Goal: Task Accomplishment & Management: Use online tool/utility

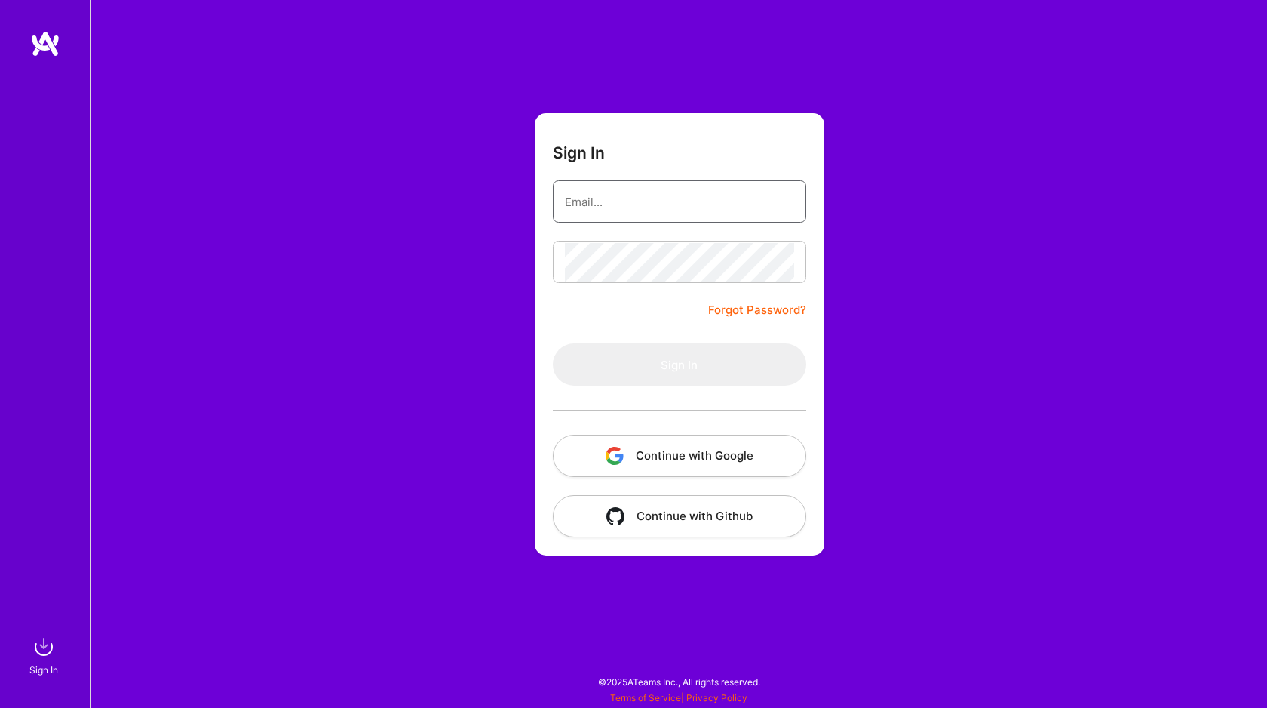
type input "[EMAIL_ADDRESS][DOMAIN_NAME]"
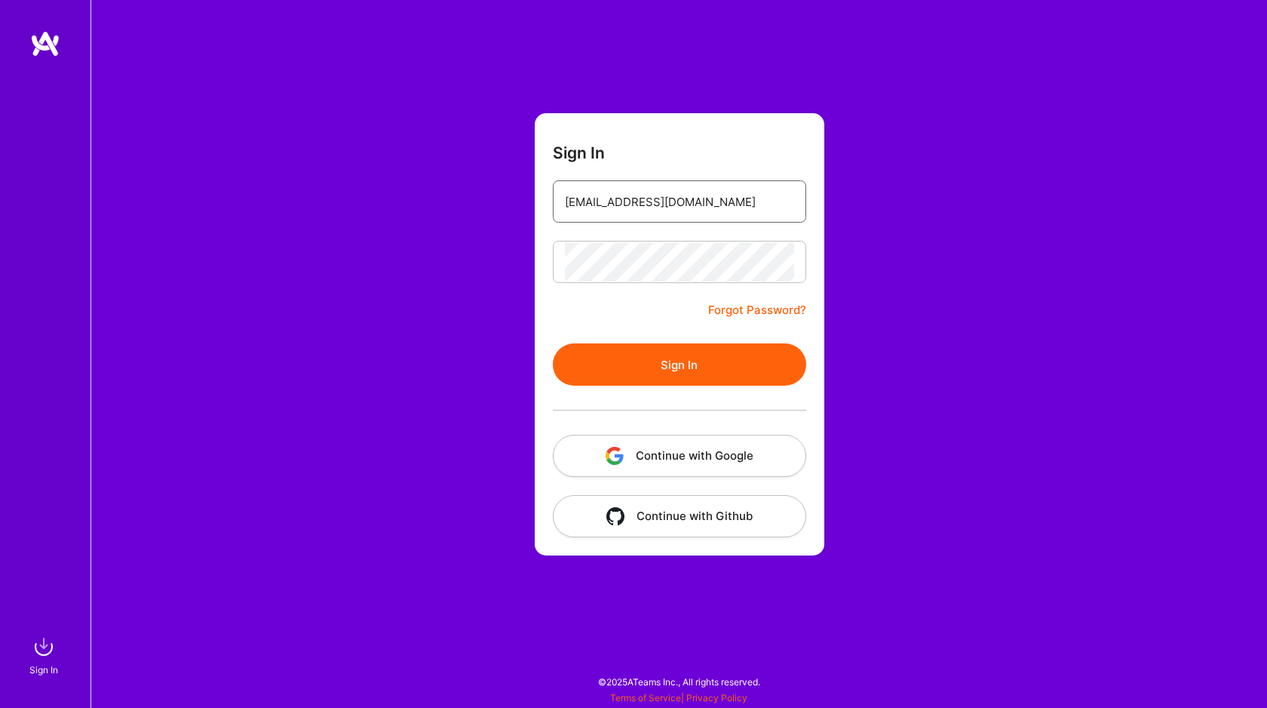
click at [692, 207] on input "[EMAIL_ADDRESS][DOMAIN_NAME]" at bounding box center [679, 202] width 229 height 38
click at [494, 358] on div "Sign In [EMAIL_ADDRESS][DOMAIN_NAME] Forgot Password? Sign In Continue with Goo…" at bounding box center [679, 354] width 1177 height 708
click at [606, 351] on button "Sign In" at bounding box center [679, 364] width 253 height 42
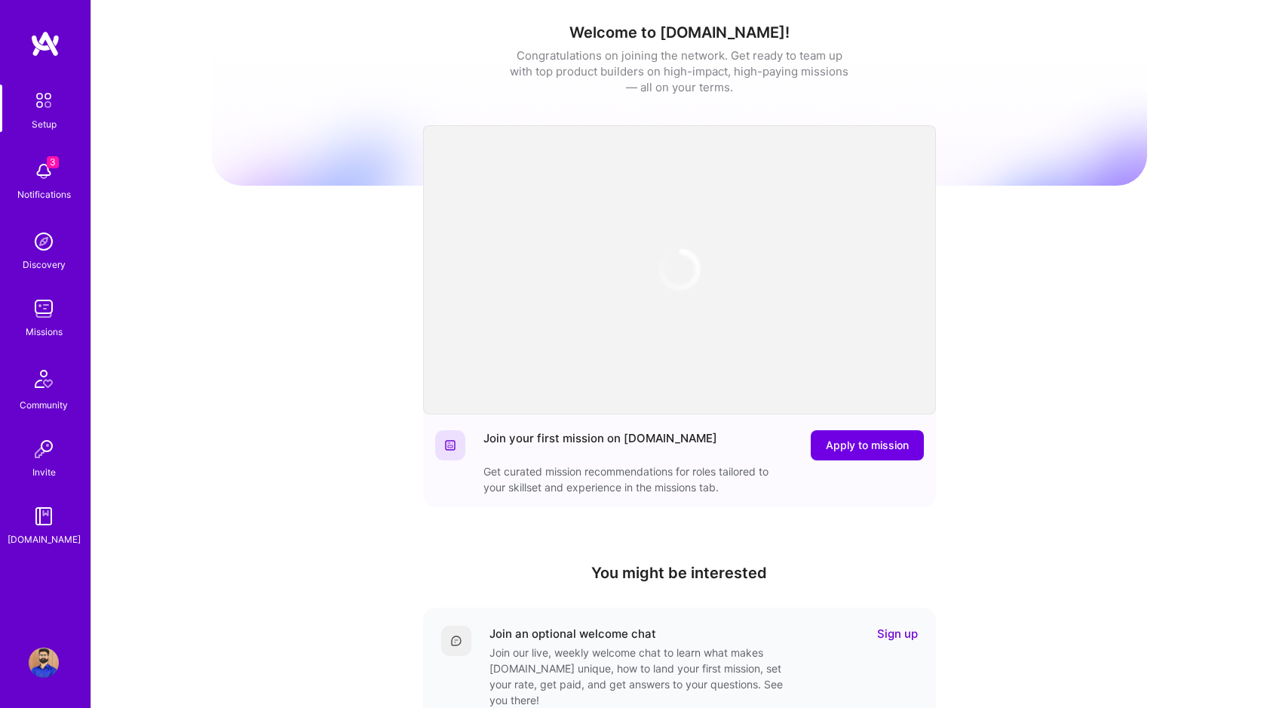
click at [54, 164] on span "3" at bounding box center [53, 162] width 12 height 12
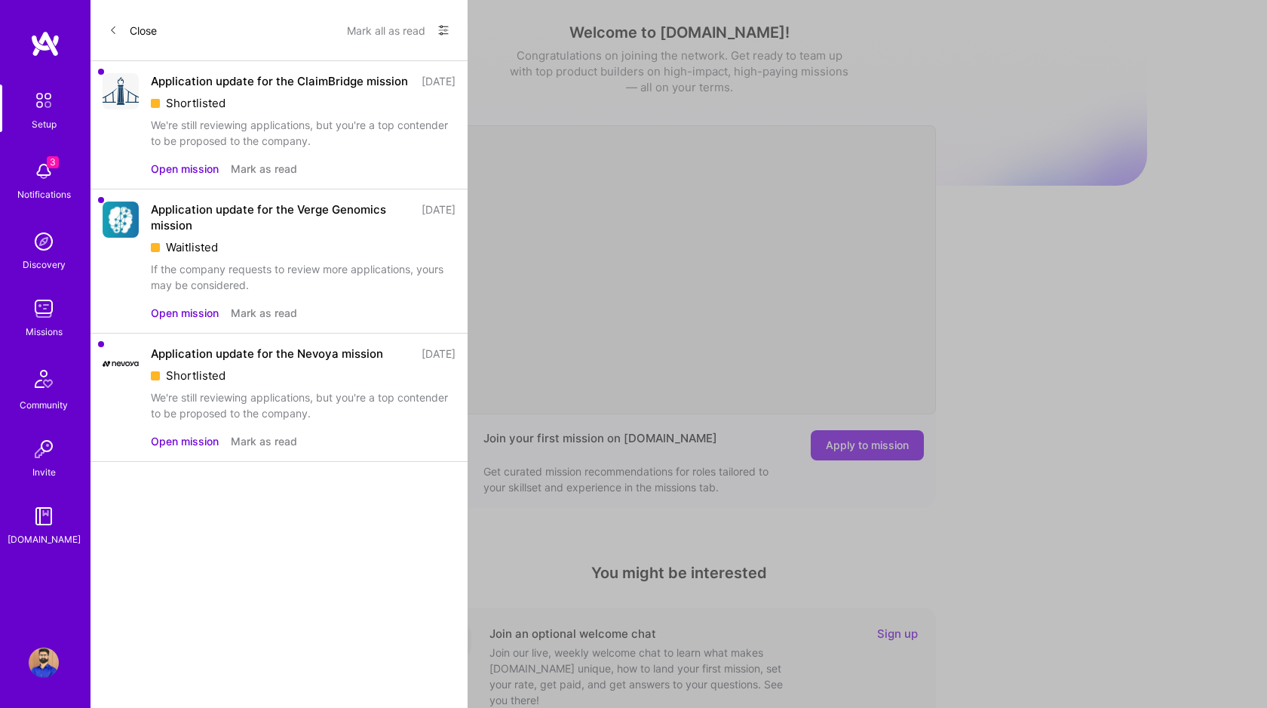
click at [184, 149] on div "We're still reviewing applications, but you're a top contender to be proposed t…" at bounding box center [303, 133] width 305 height 32
click at [195, 177] on button "Open mission" at bounding box center [185, 169] width 68 height 16
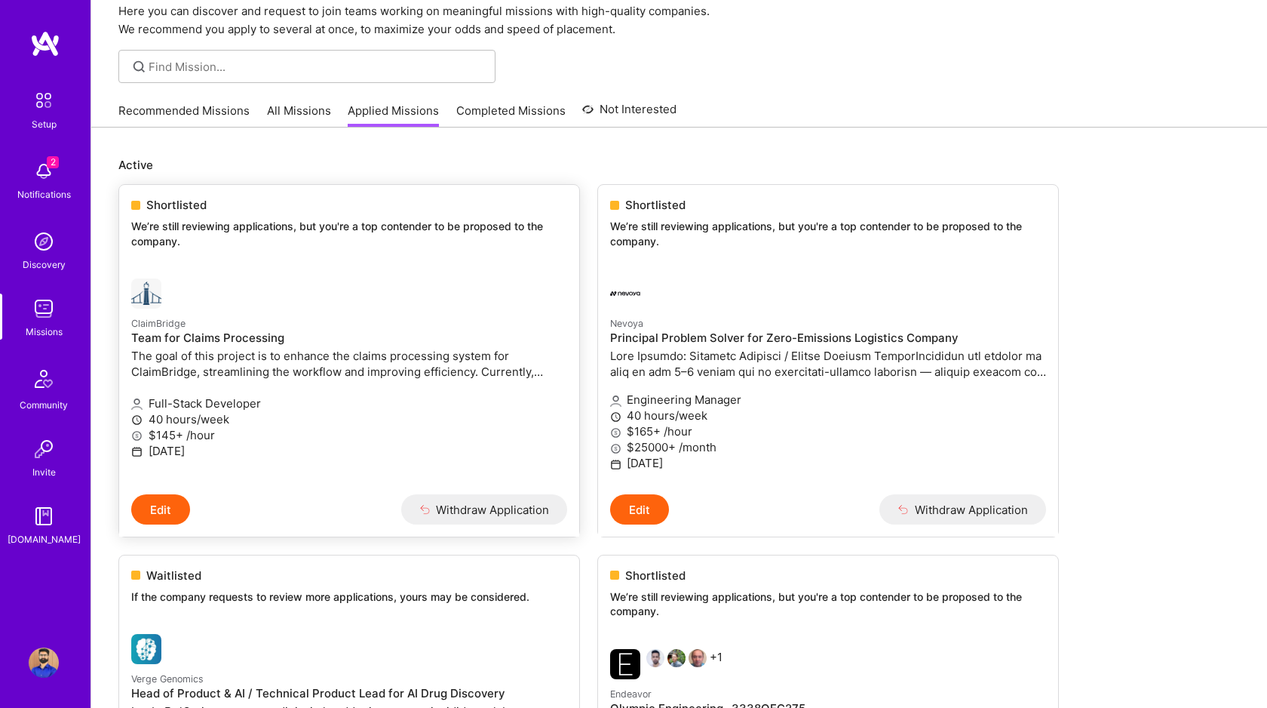
scroll to position [62, 0]
click at [43, 173] on img at bounding box center [44, 171] width 30 height 30
click at [50, 161] on div "Setup 2 Notifications Discovery Missions Community Invite [DOMAIN_NAME]" at bounding box center [45, 315] width 91 height 462
click at [50, 161] on span "2" at bounding box center [53, 162] width 12 height 12
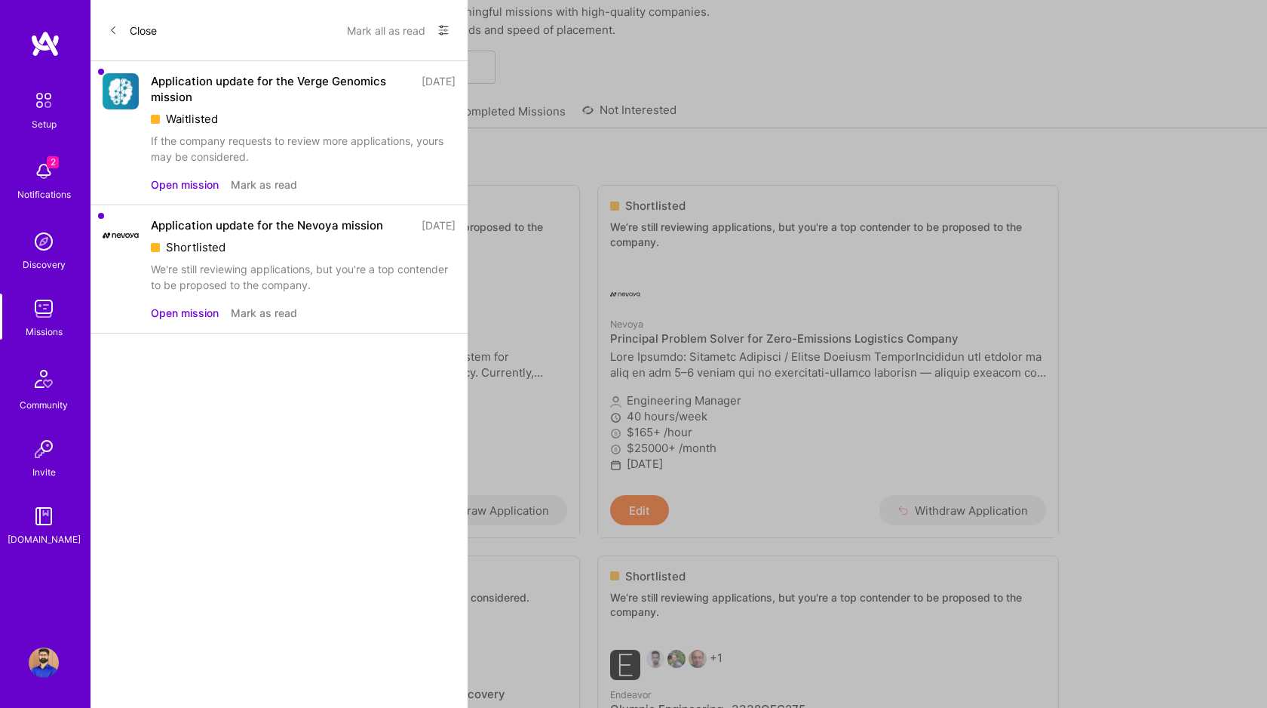
click at [416, 21] on button "Mark all as read" at bounding box center [386, 30] width 78 height 24
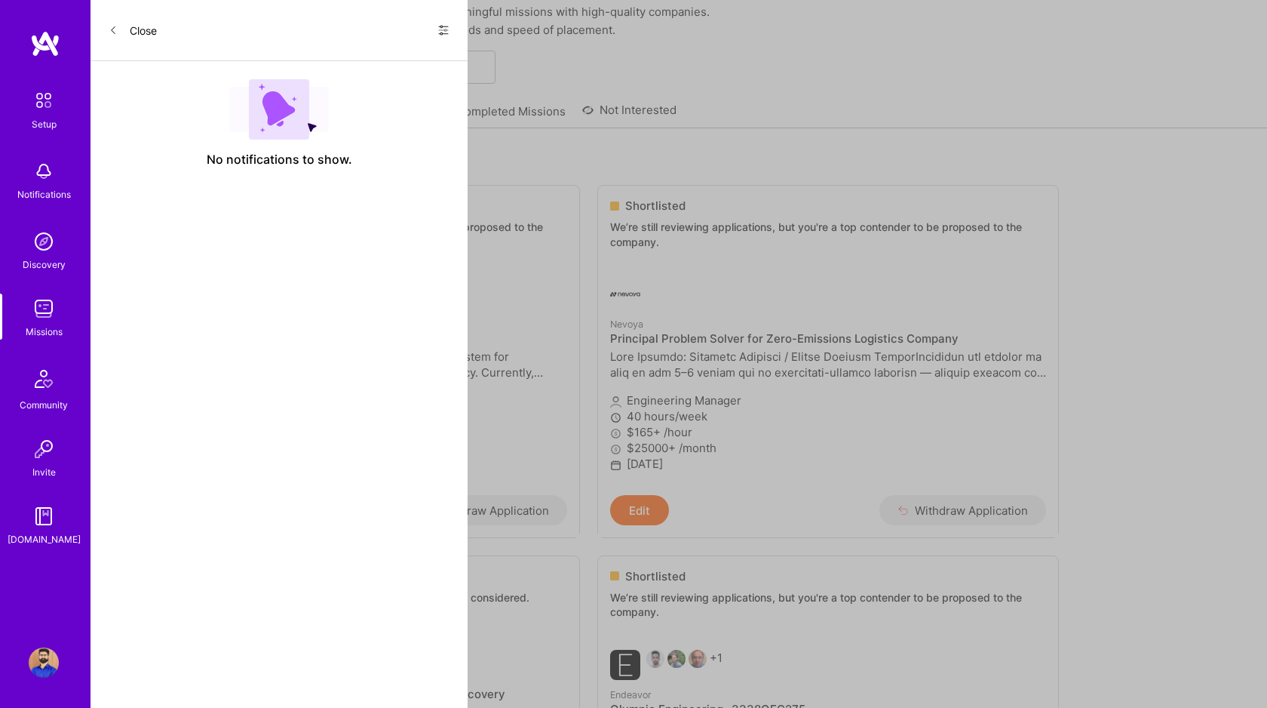
click at [106, 30] on div "Close Show all notifications Show unread notifications only" at bounding box center [279, 30] width 377 height 61
click at [119, 30] on button "Close" at bounding box center [133, 30] width 48 height 24
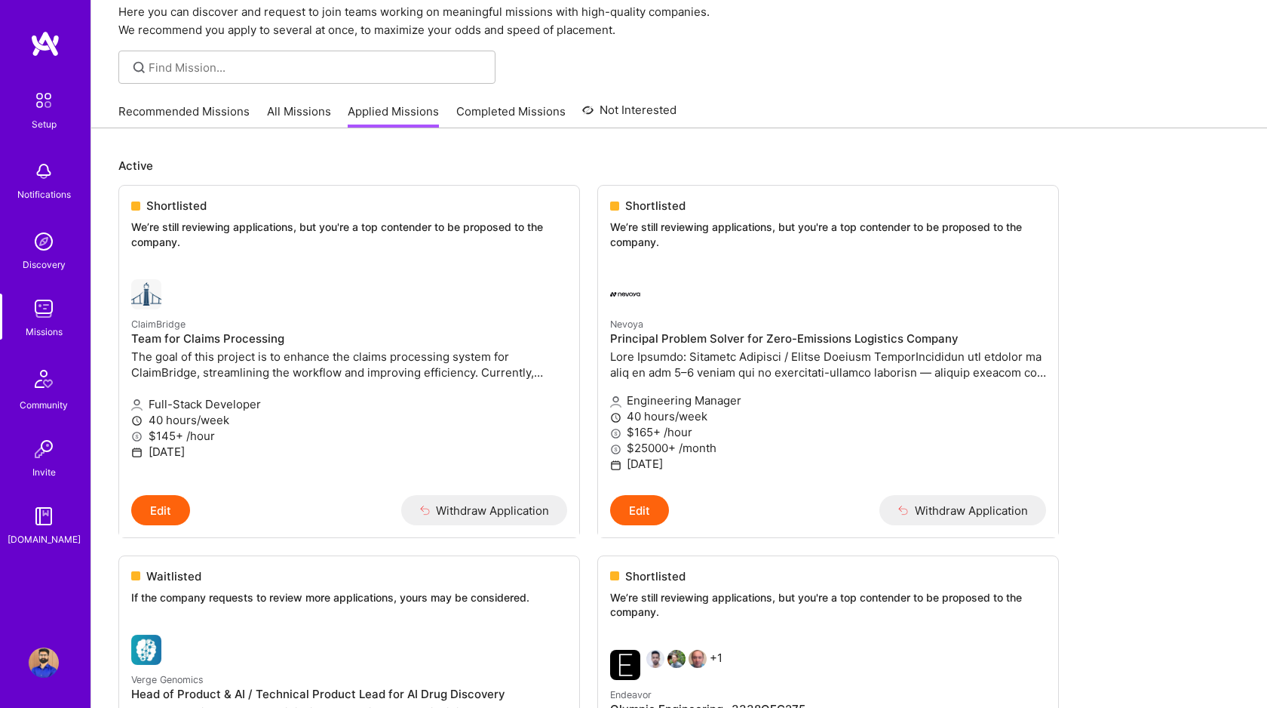
click at [51, 293] on div "Setup Notifications Discovery Missions Community Invite [DOMAIN_NAME]" at bounding box center [45, 315] width 91 height 462
click at [49, 305] on img at bounding box center [44, 308] width 30 height 30
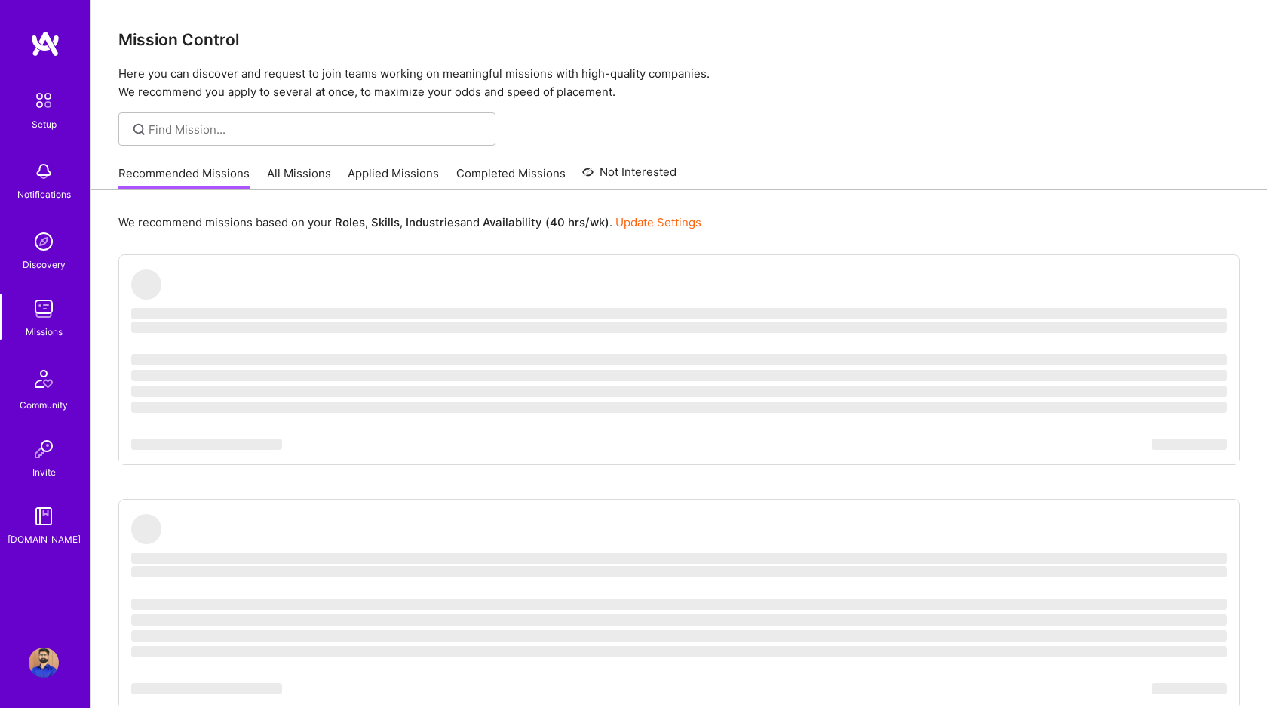
click at [293, 173] on link "All Missions" at bounding box center [299, 177] width 64 height 25
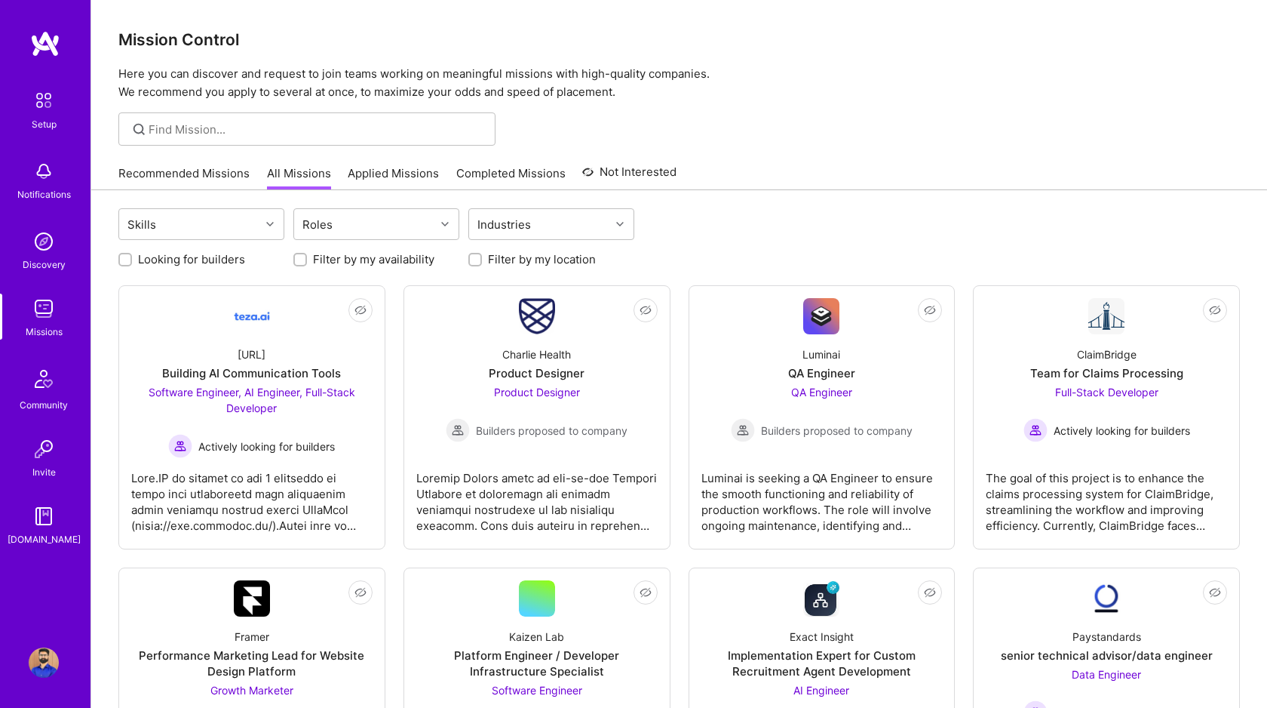
click at [127, 259] on input "Looking for builders" at bounding box center [126, 260] width 11 height 11
checkbox input "true"
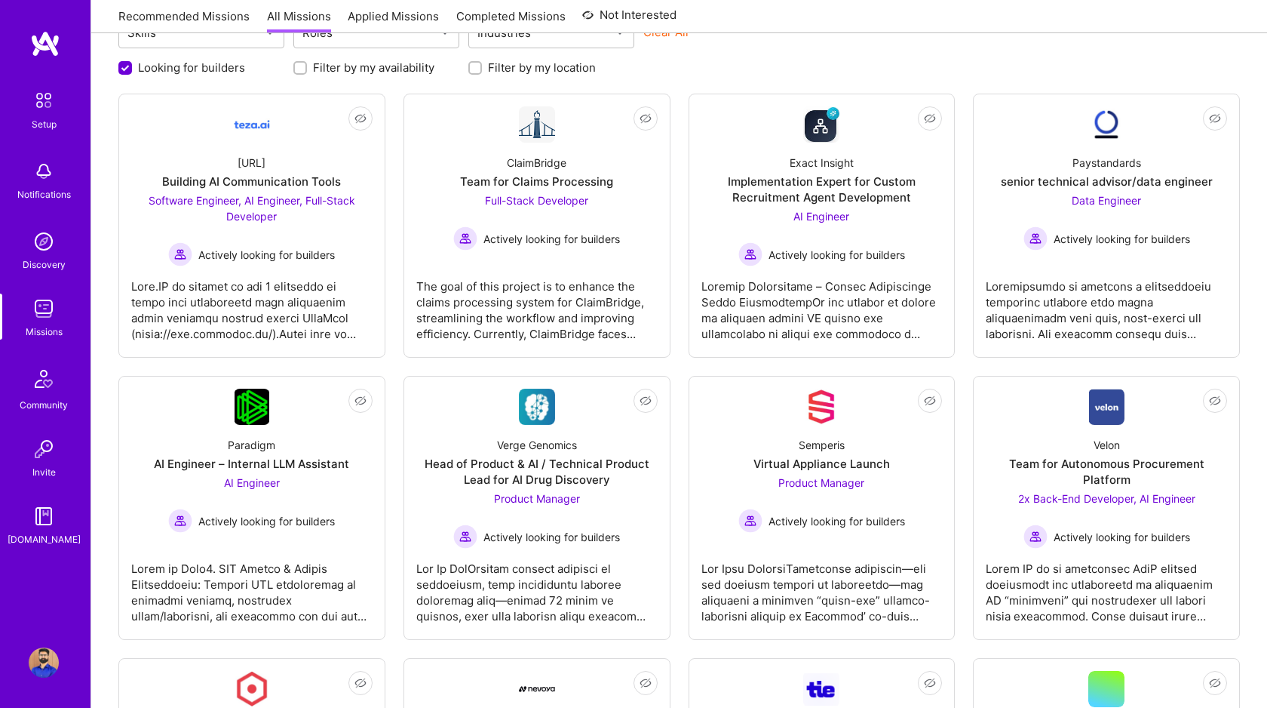
scroll to position [191, 0]
click at [229, 299] on div at bounding box center [251, 304] width 241 height 75
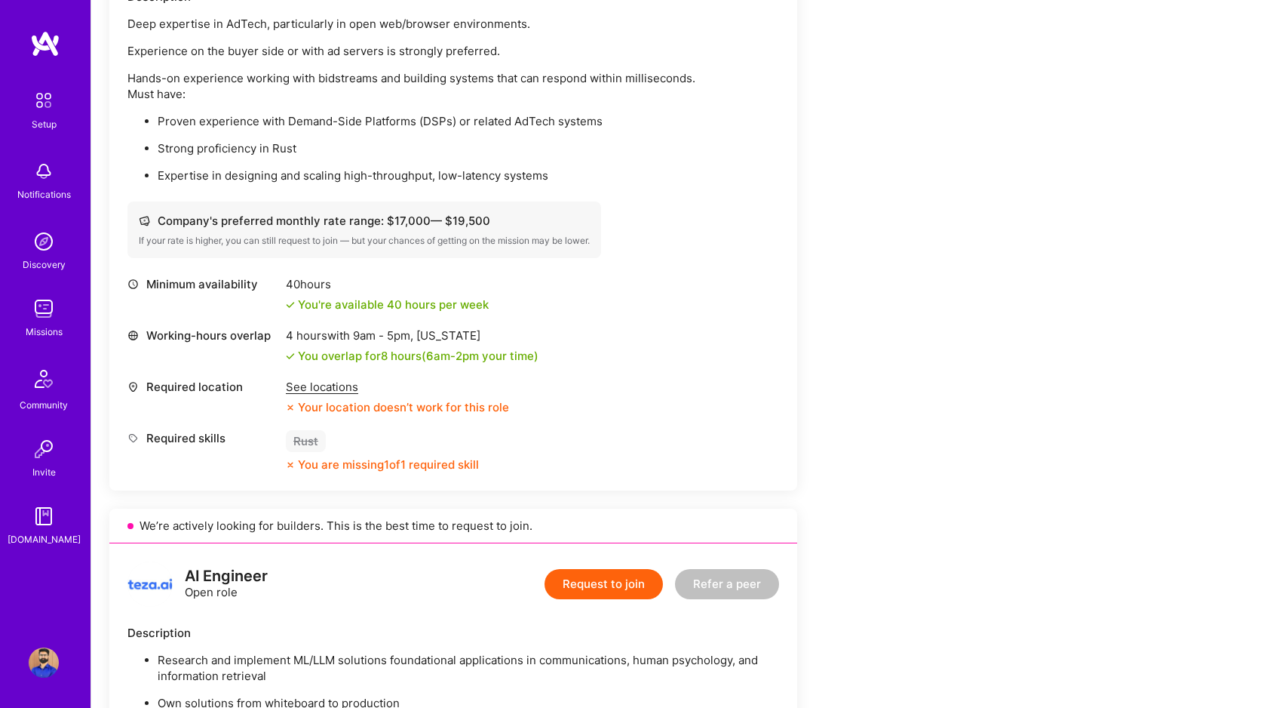
scroll to position [483, 0]
click at [326, 382] on div "See locations" at bounding box center [397, 384] width 223 height 16
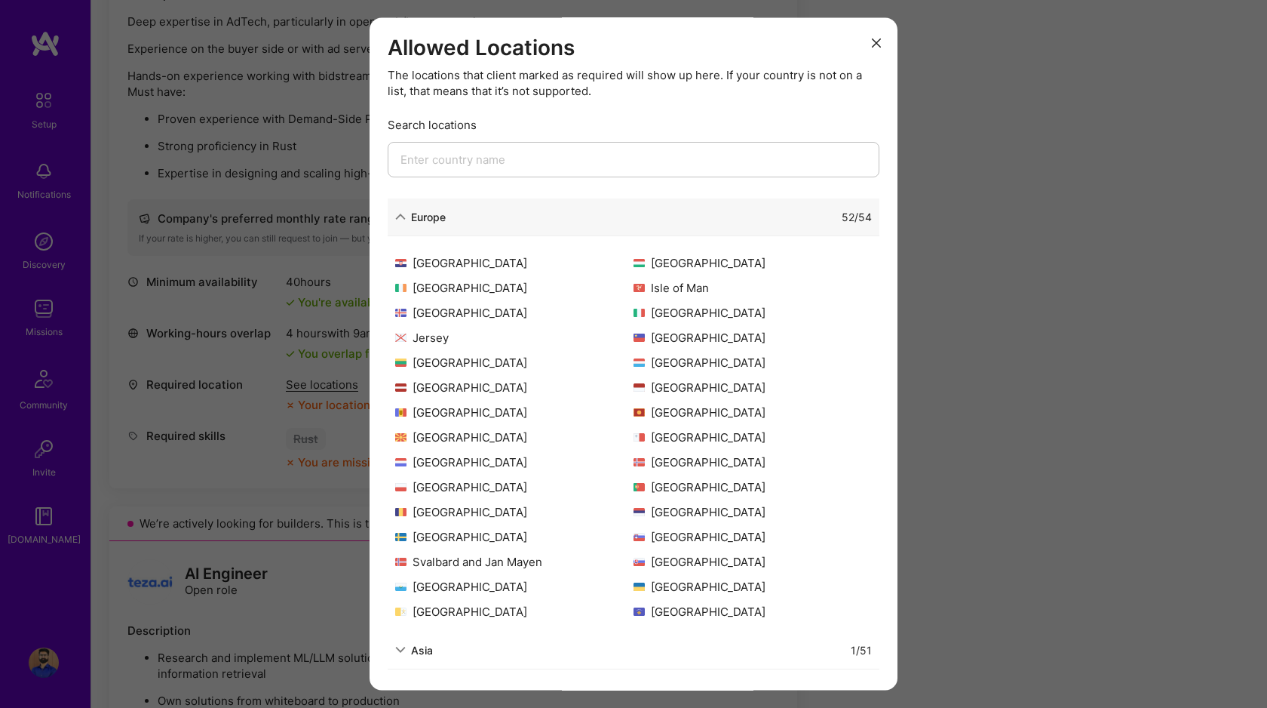
scroll to position [0, 0]
click at [876, 40] on icon "modal" at bounding box center [876, 42] width 9 height 9
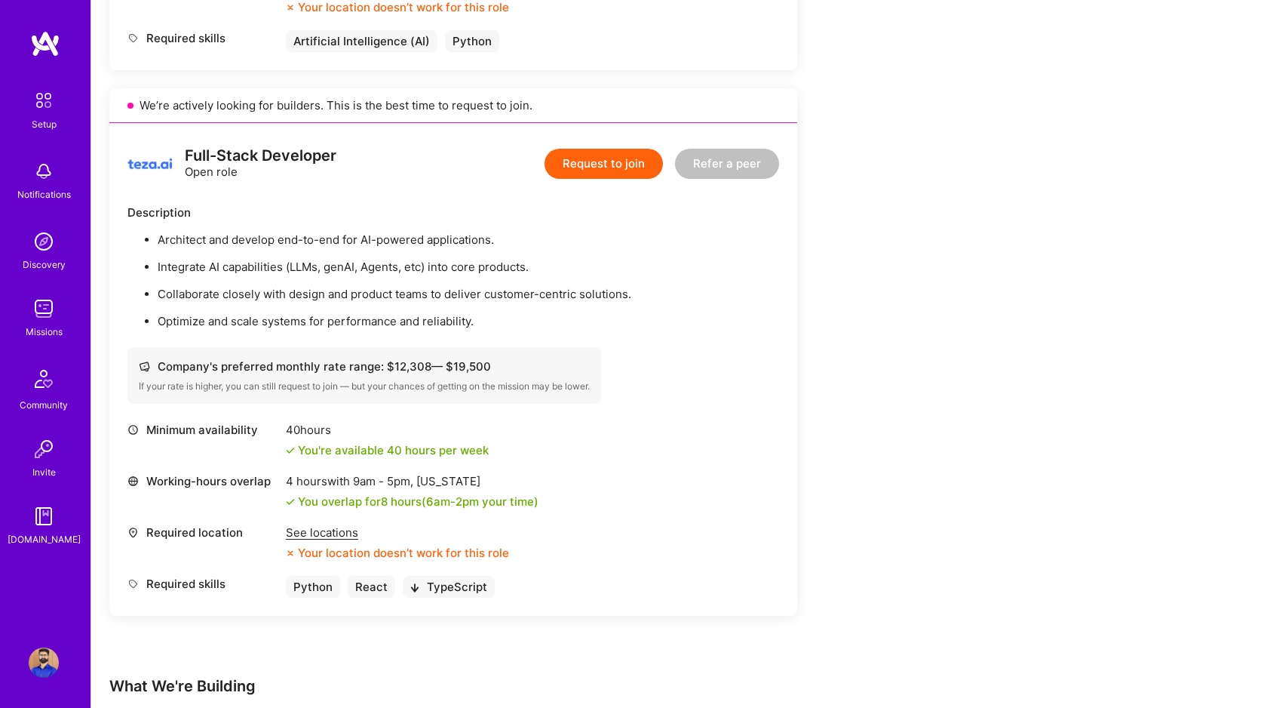
scroll to position [1470, 0]
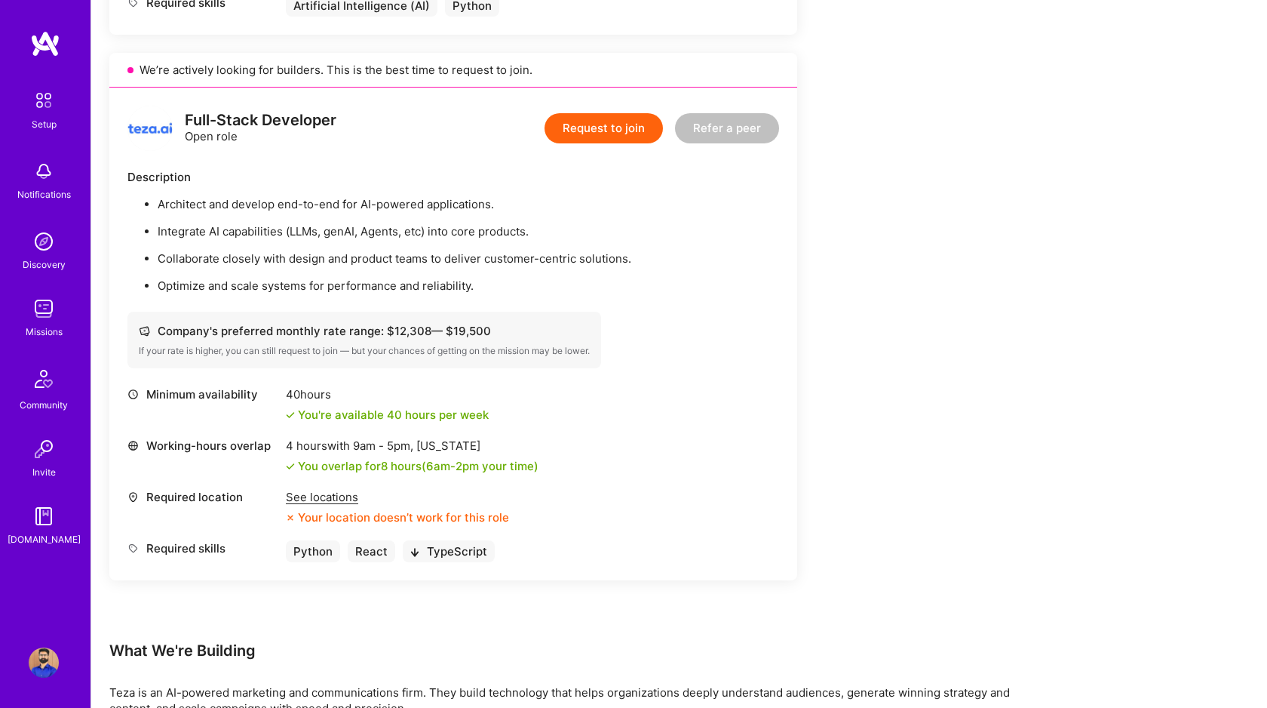
click at [28, 38] on link at bounding box center [45, 43] width 91 height 27
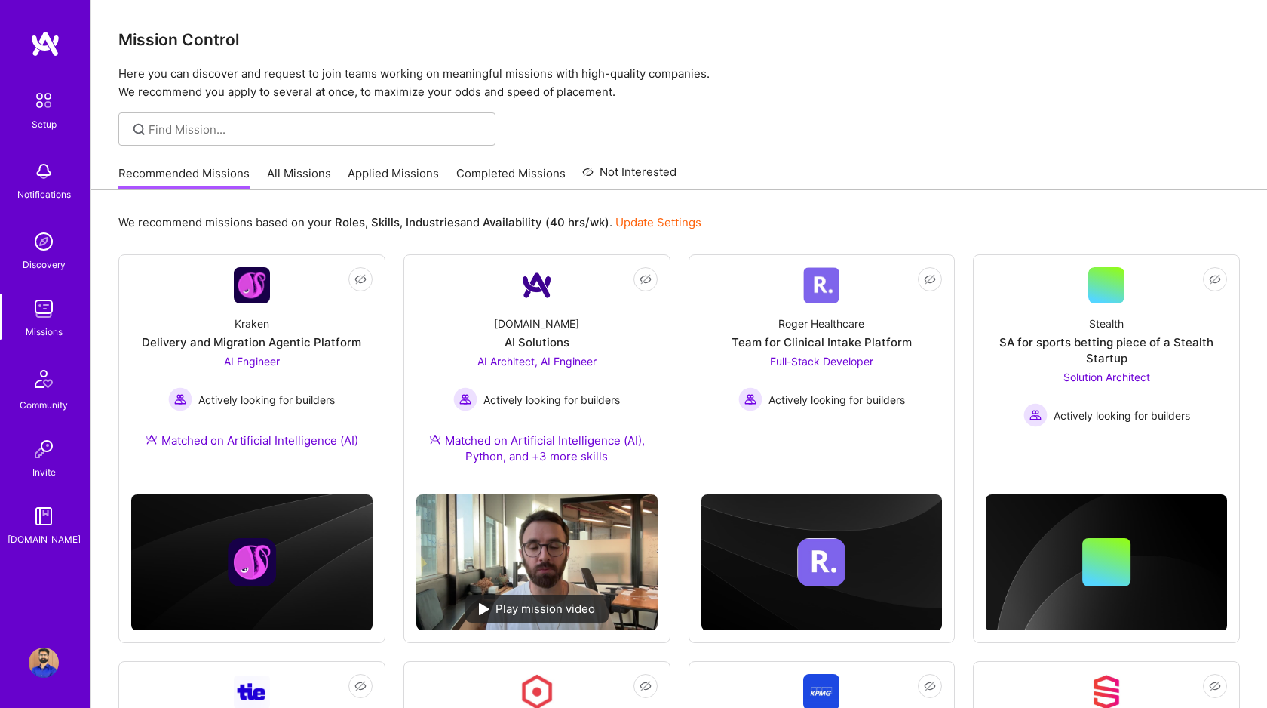
click at [757, 117] on div at bounding box center [679, 128] width 1176 height 33
